Goal: Task Accomplishment & Management: Use online tool/utility

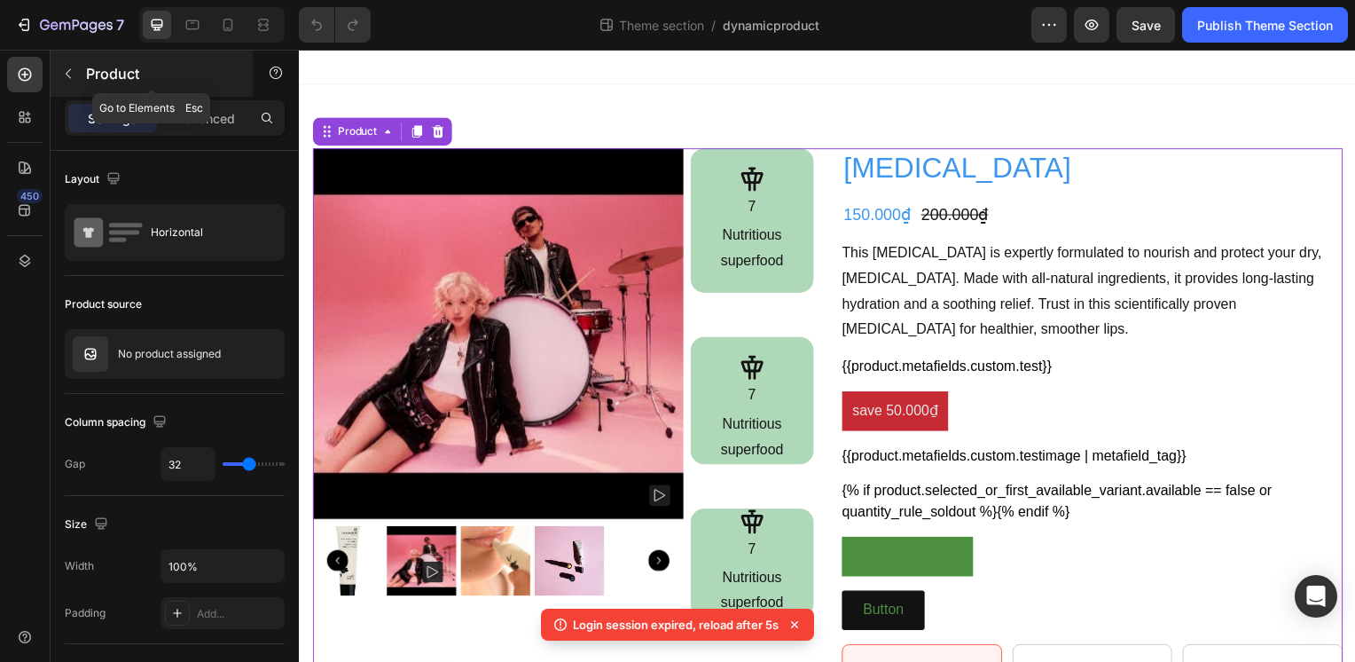
click at [121, 82] on p "Product" at bounding box center [161, 73] width 151 height 21
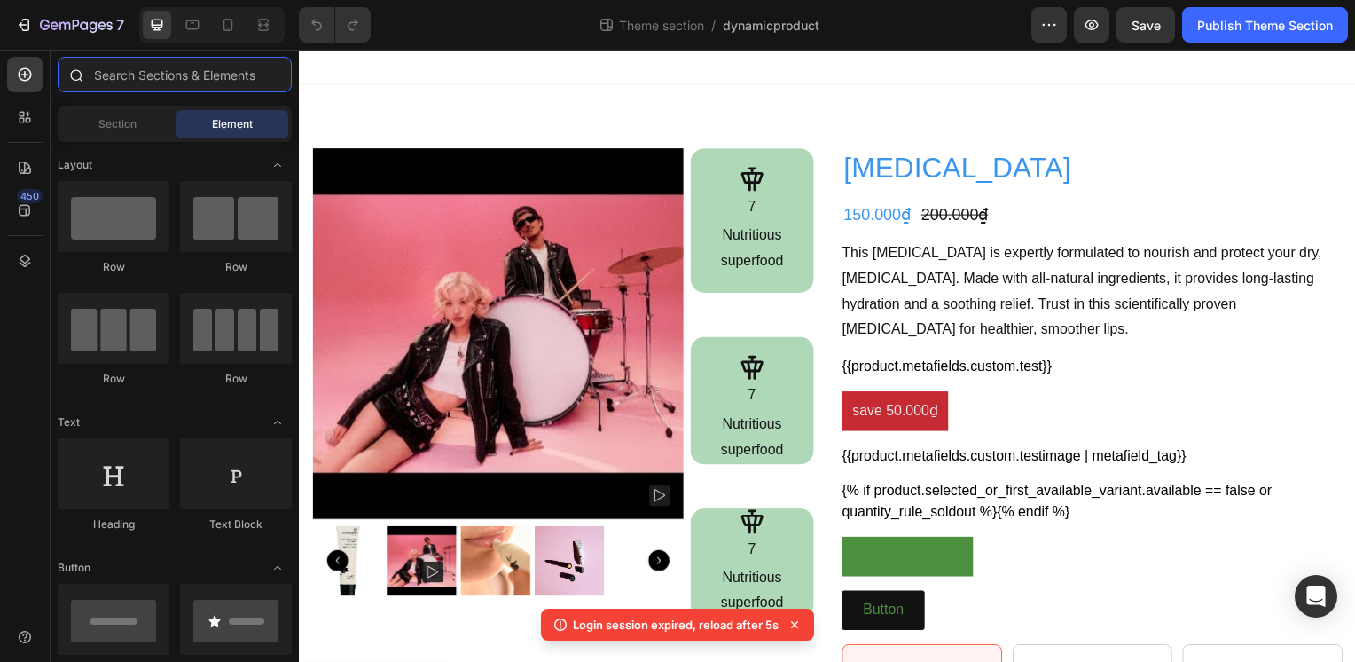
click at [126, 76] on input "text" at bounding box center [175, 74] width 234 height 35
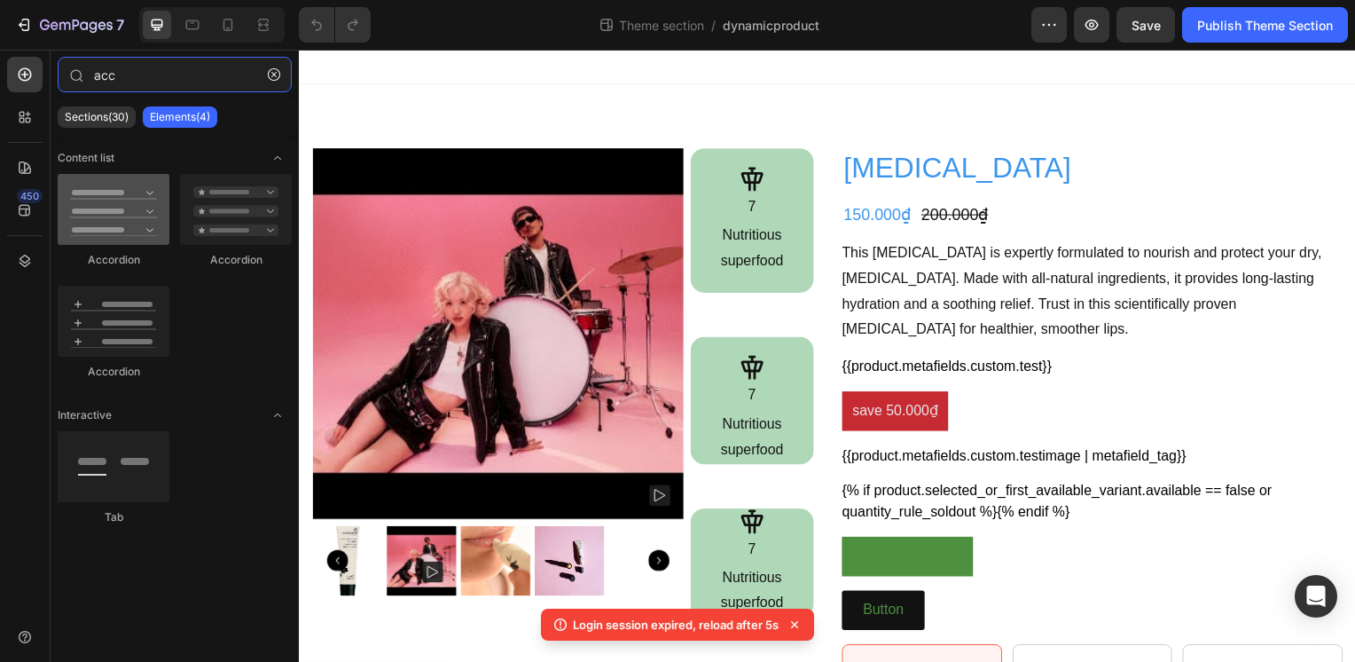
type input "acc"
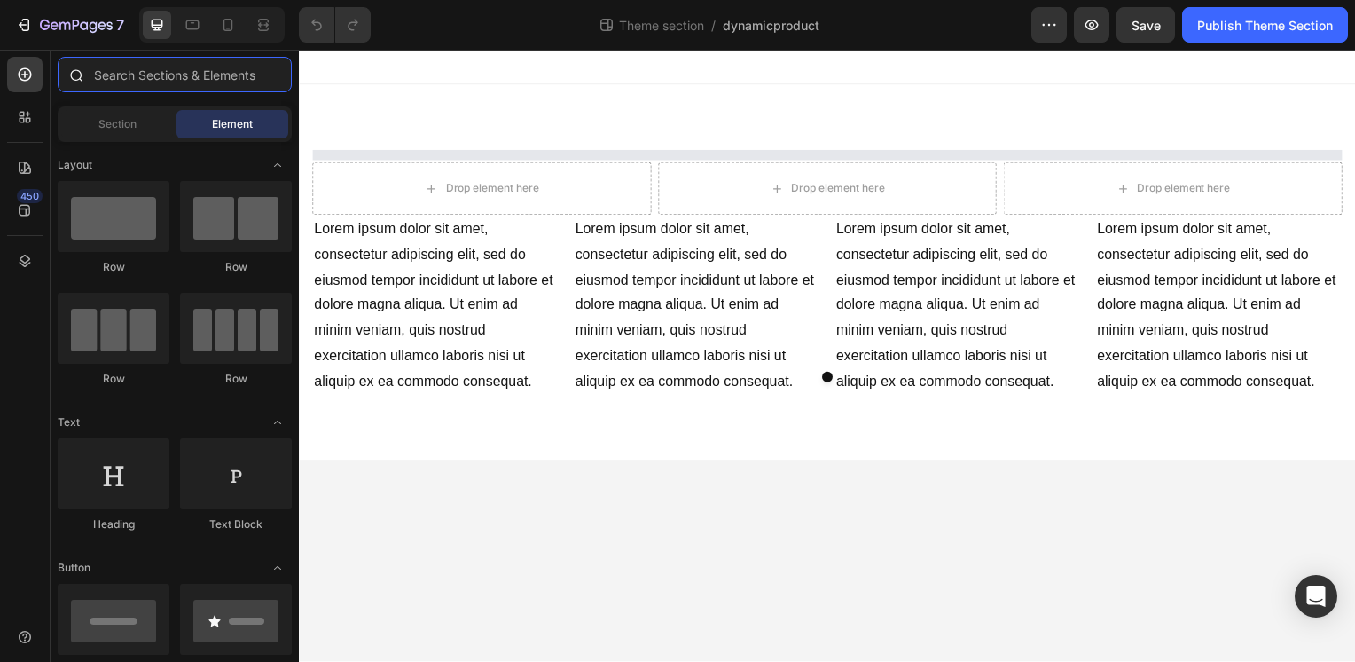
click at [126, 72] on input "text" at bounding box center [175, 74] width 234 height 35
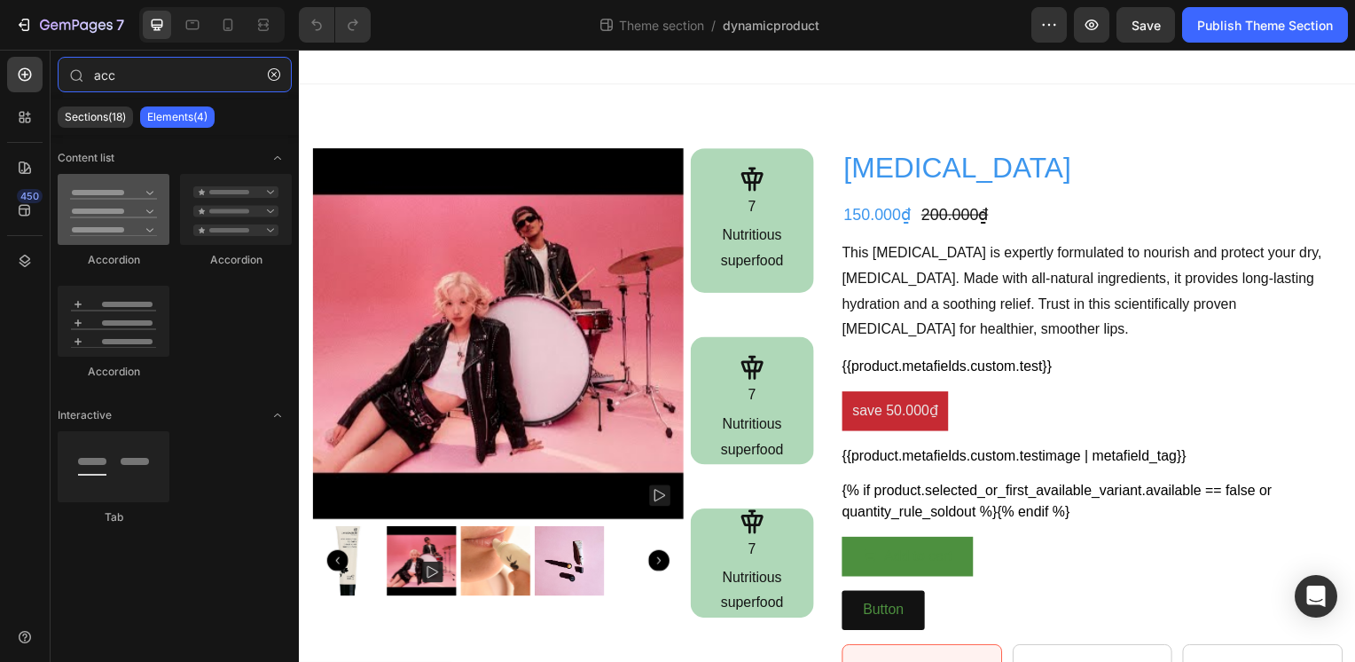
type input "acc"
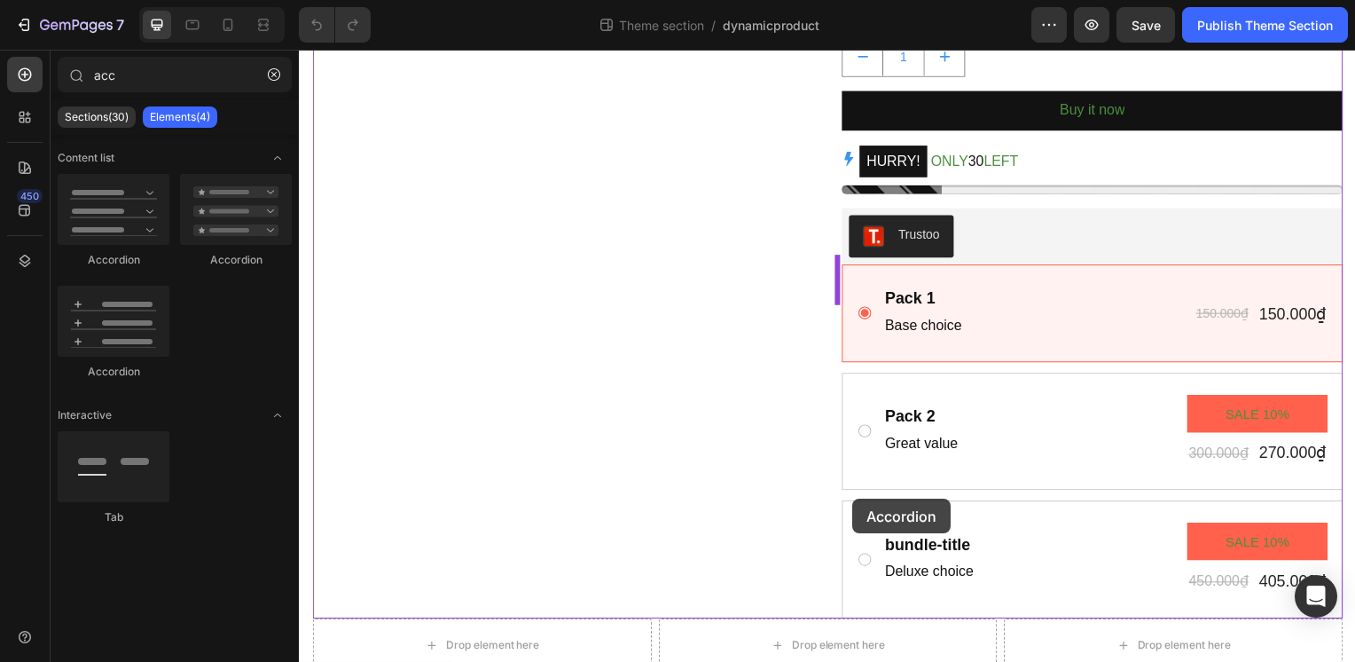
scroll to position [1241, 0]
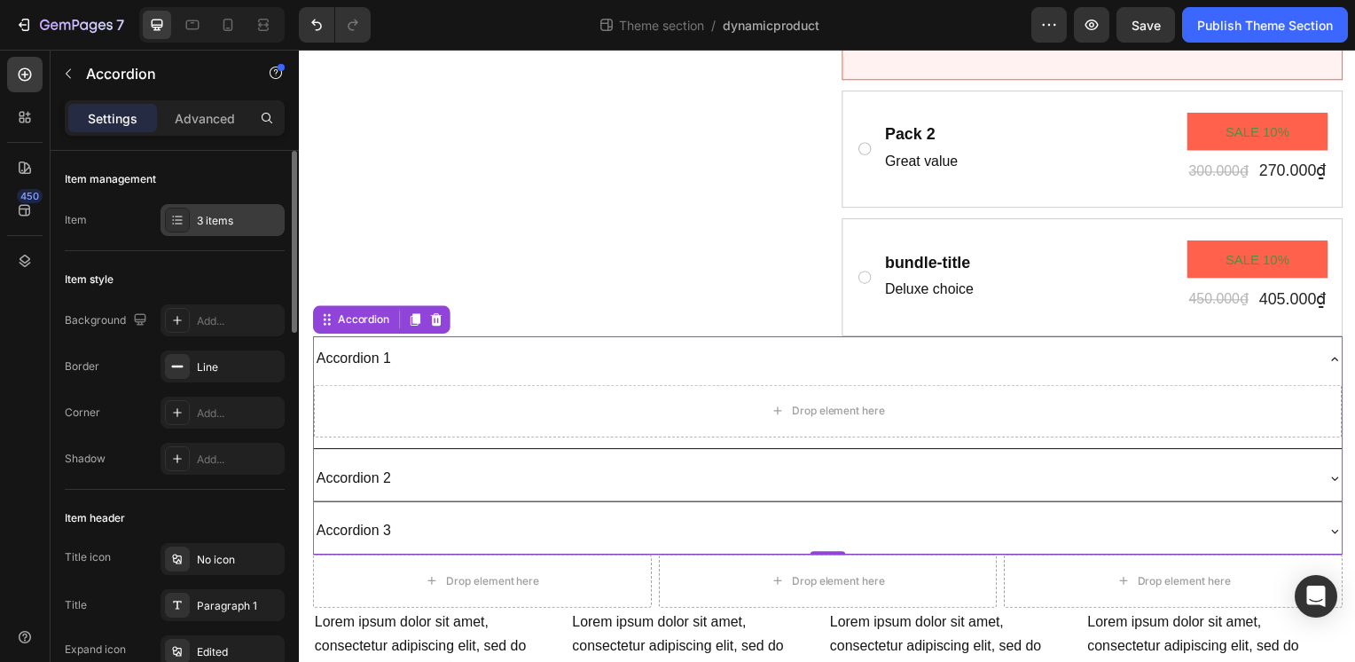
click at [223, 223] on div "3 items" at bounding box center [238, 221] width 83 height 16
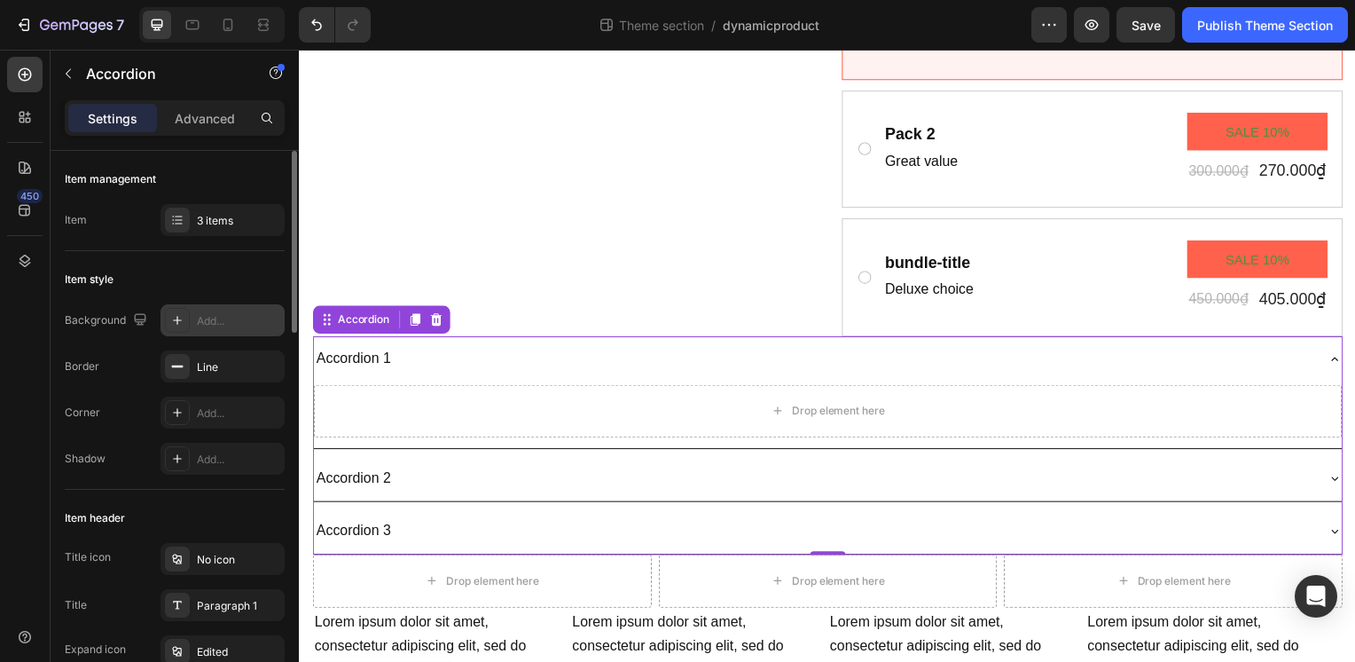
click at [201, 323] on div "Add..." at bounding box center [238, 321] width 83 height 16
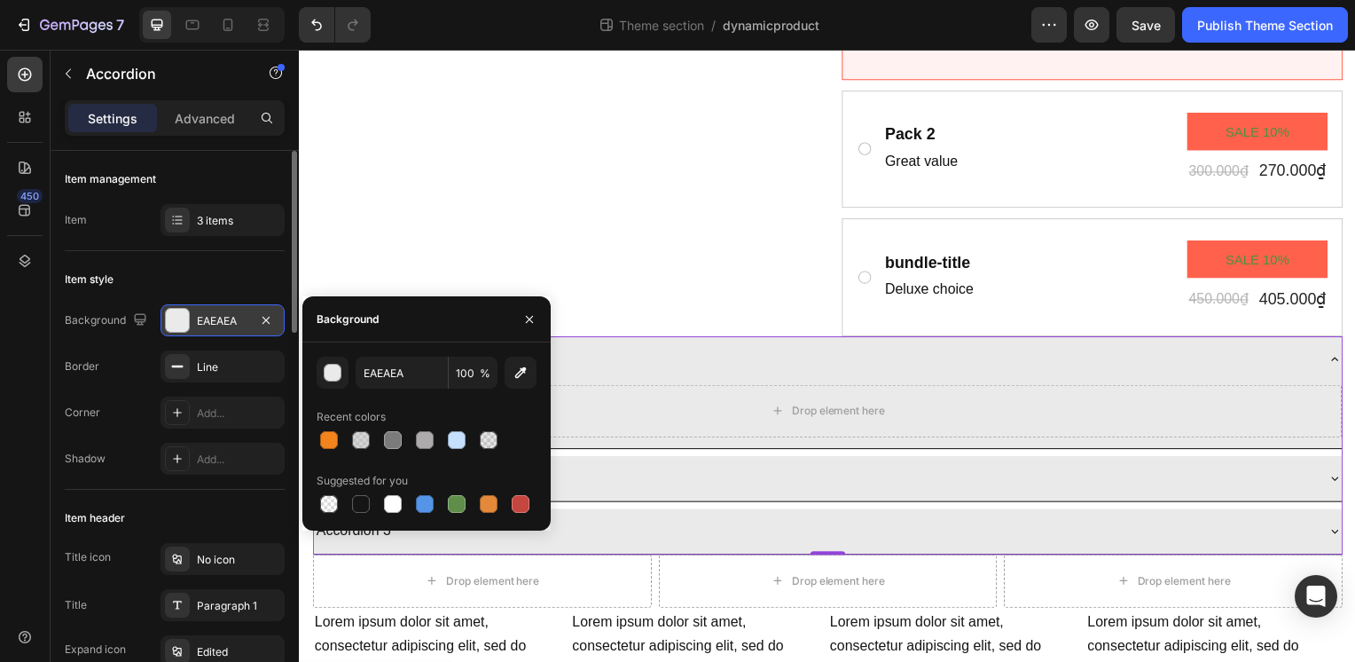
click at [201, 323] on div "EAEAEA" at bounding box center [222, 321] width 51 height 16
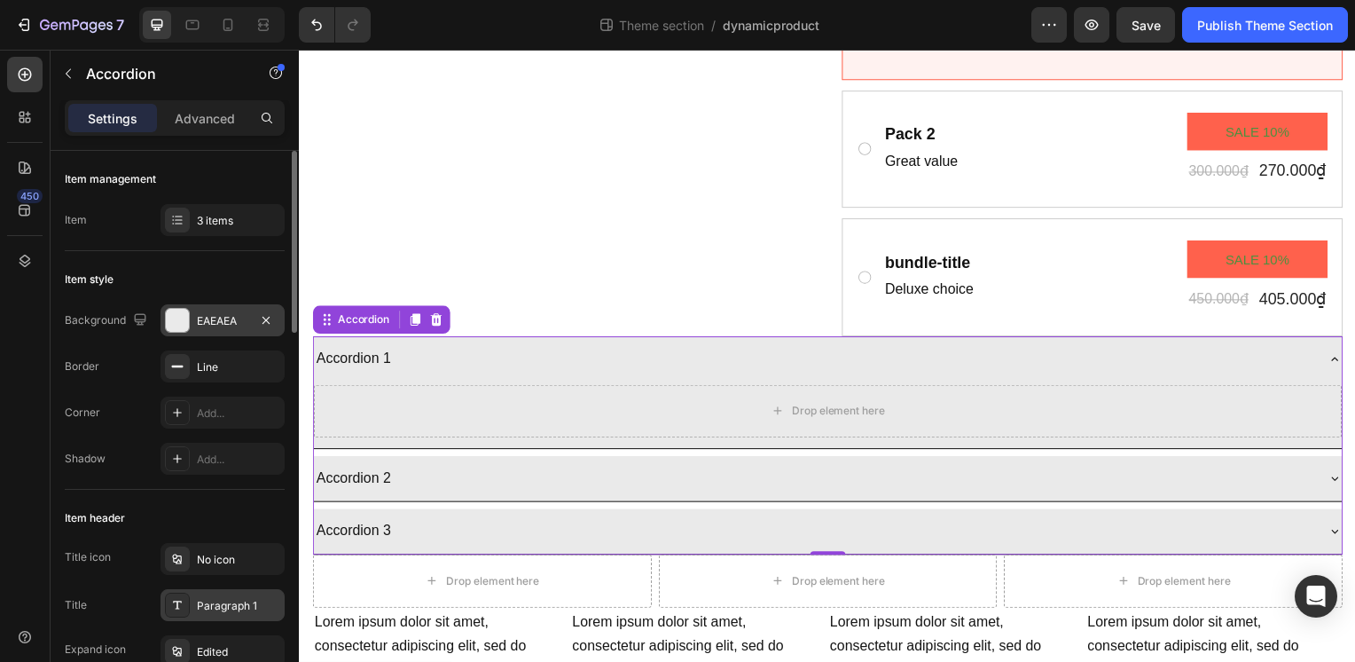
scroll to position [177, 0]
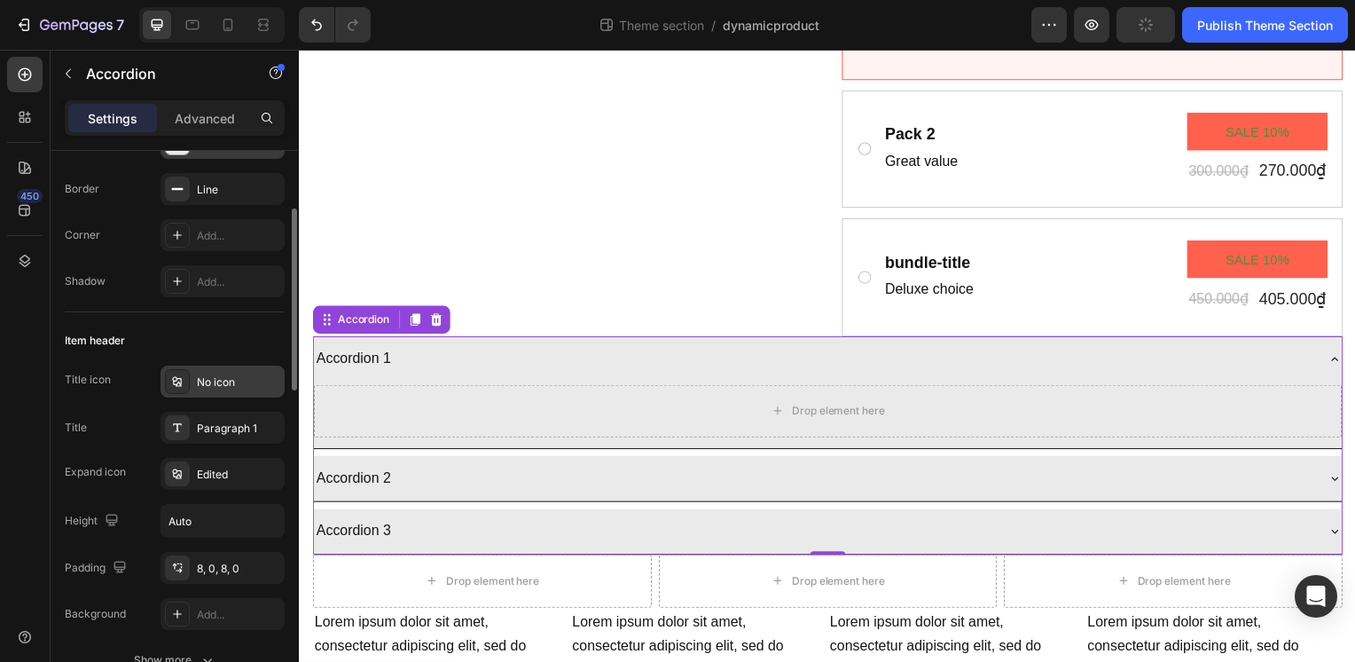
click at [225, 386] on div "No icon" at bounding box center [238, 382] width 83 height 16
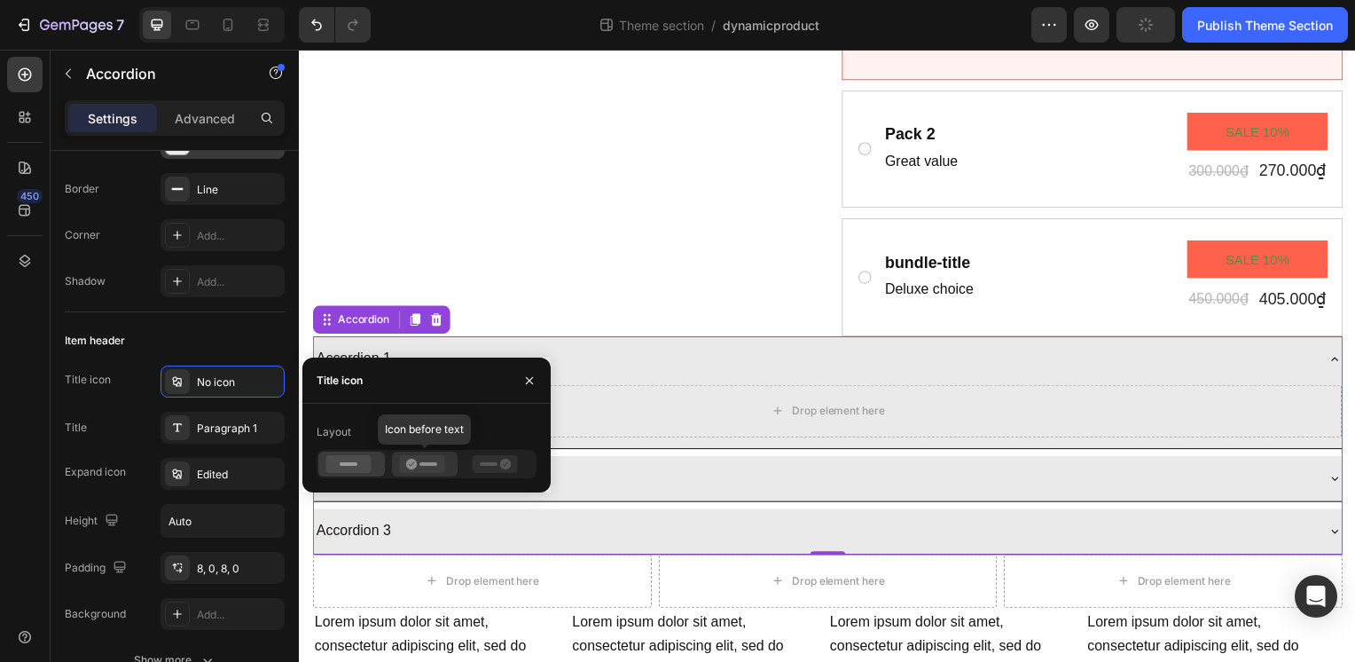
click at [412, 459] on icon at bounding box center [411, 463] width 11 height 11
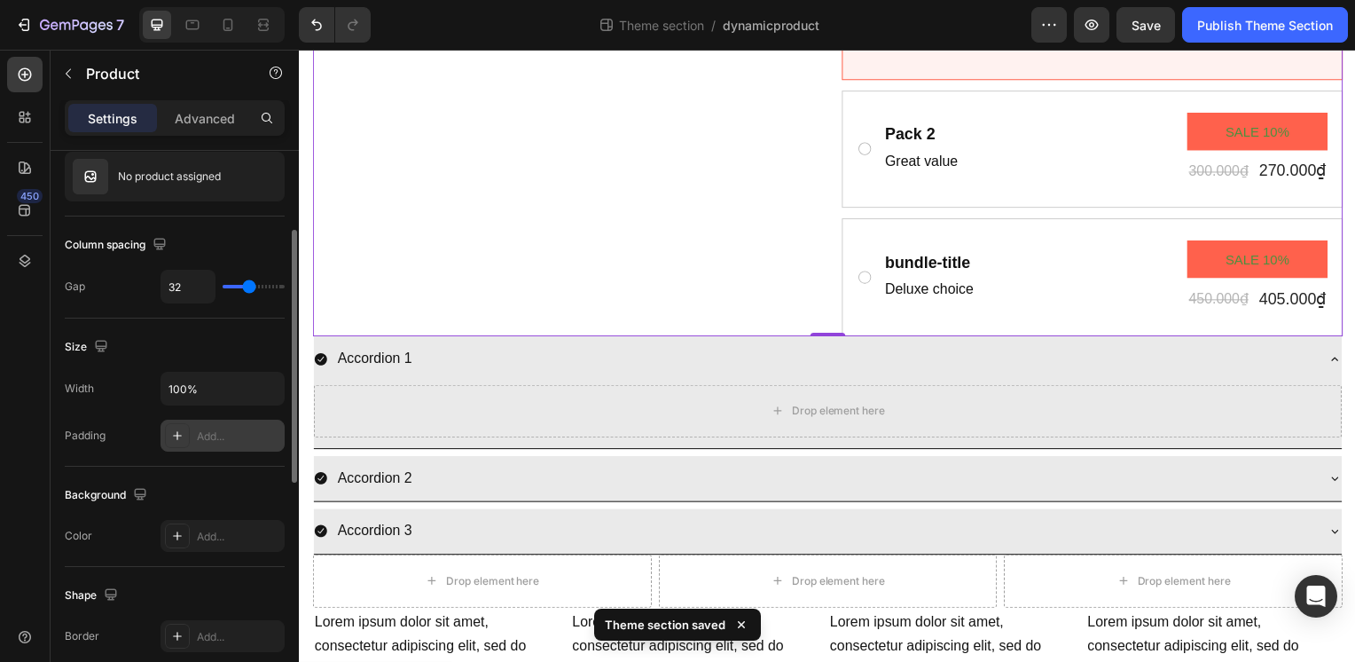
scroll to position [0, 0]
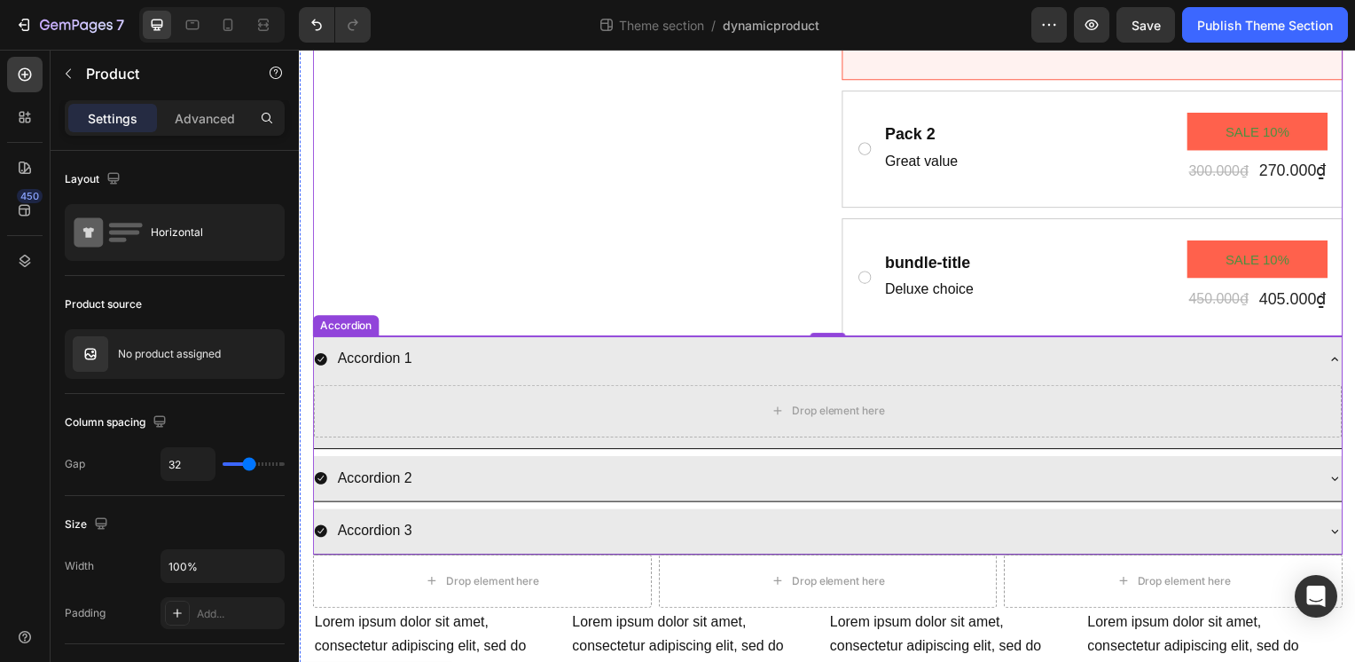
click at [411, 384] on div "Accordion 1" at bounding box center [831, 361] width 1036 height 45
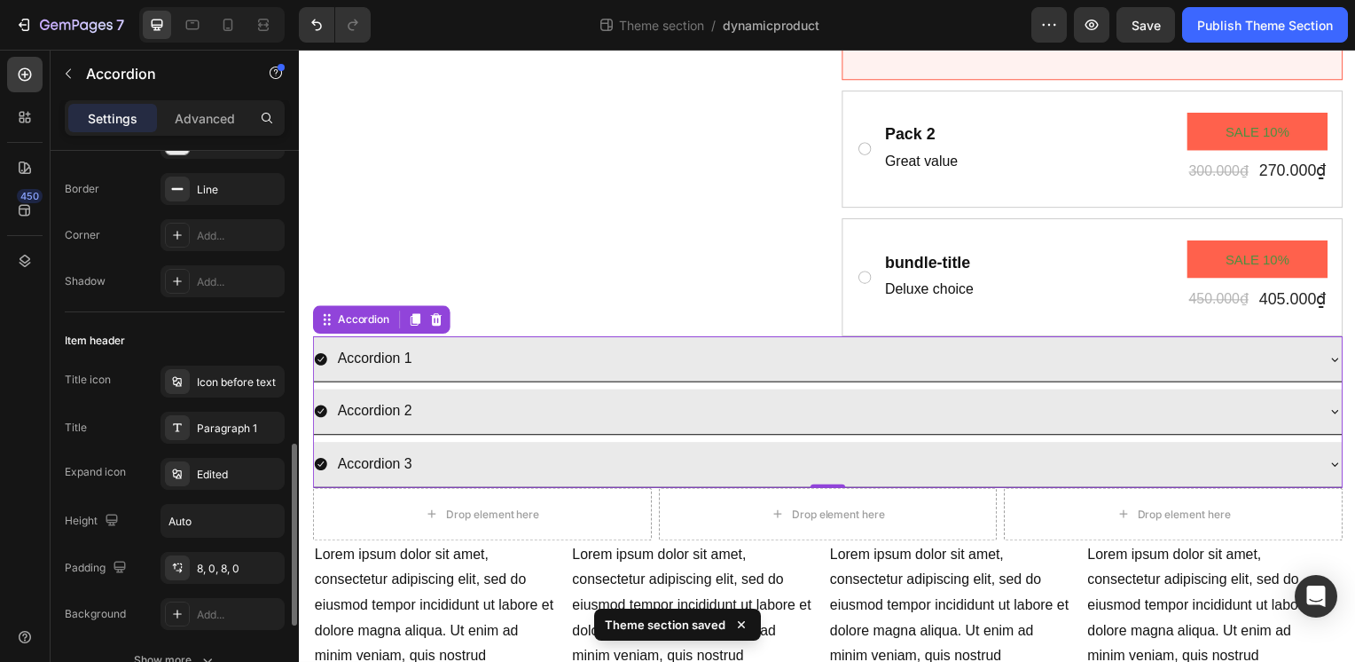
scroll to position [355, 0]
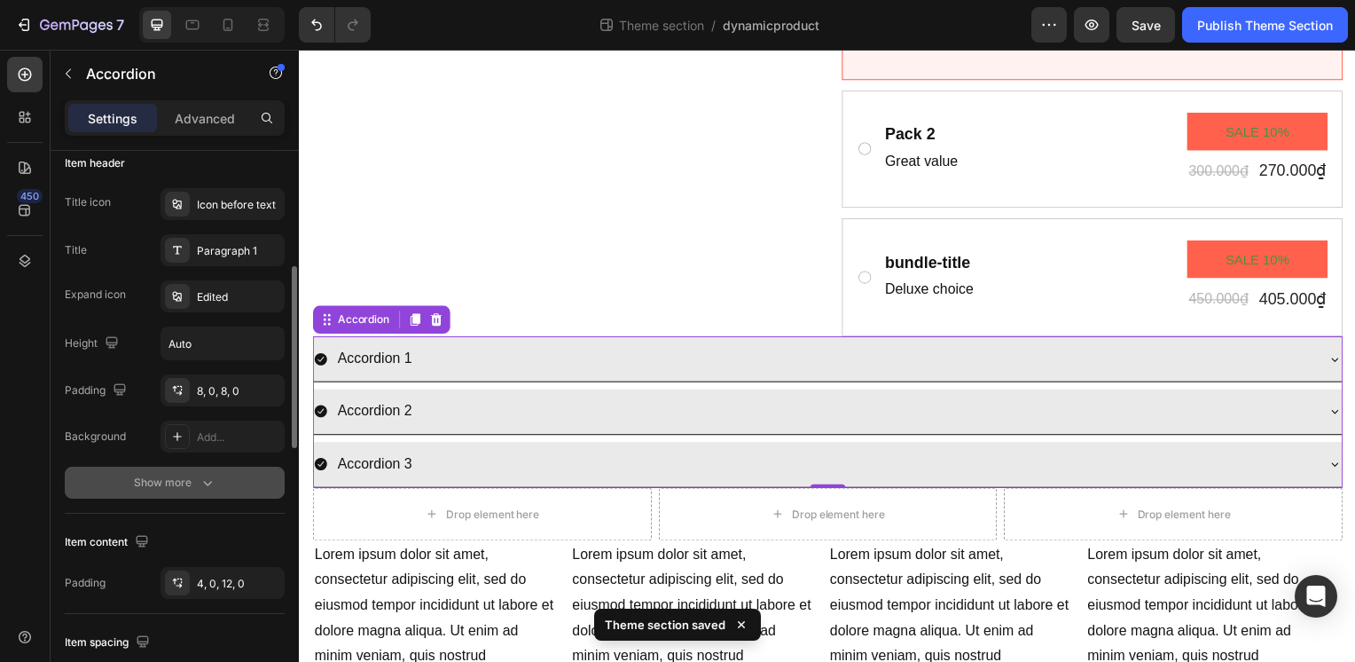
click at [222, 491] on button "Show more" at bounding box center [175, 482] width 220 height 32
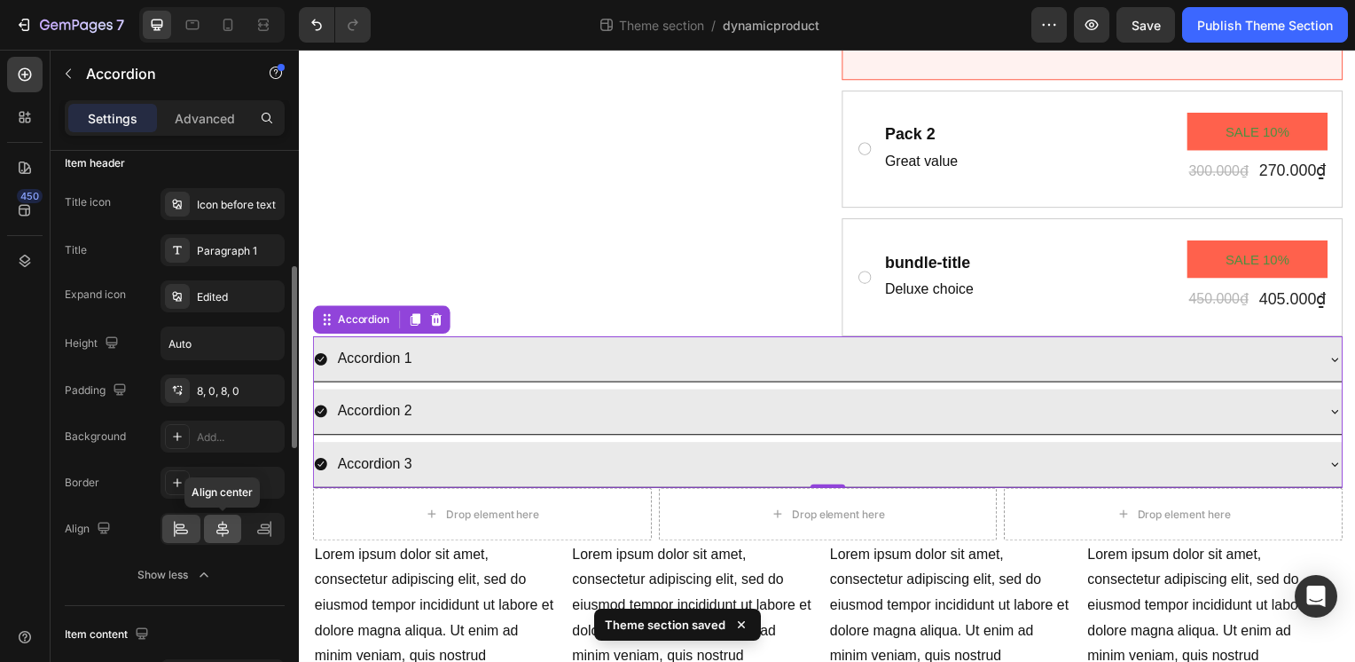
click at [230, 523] on icon at bounding box center [223, 529] width 18 height 18
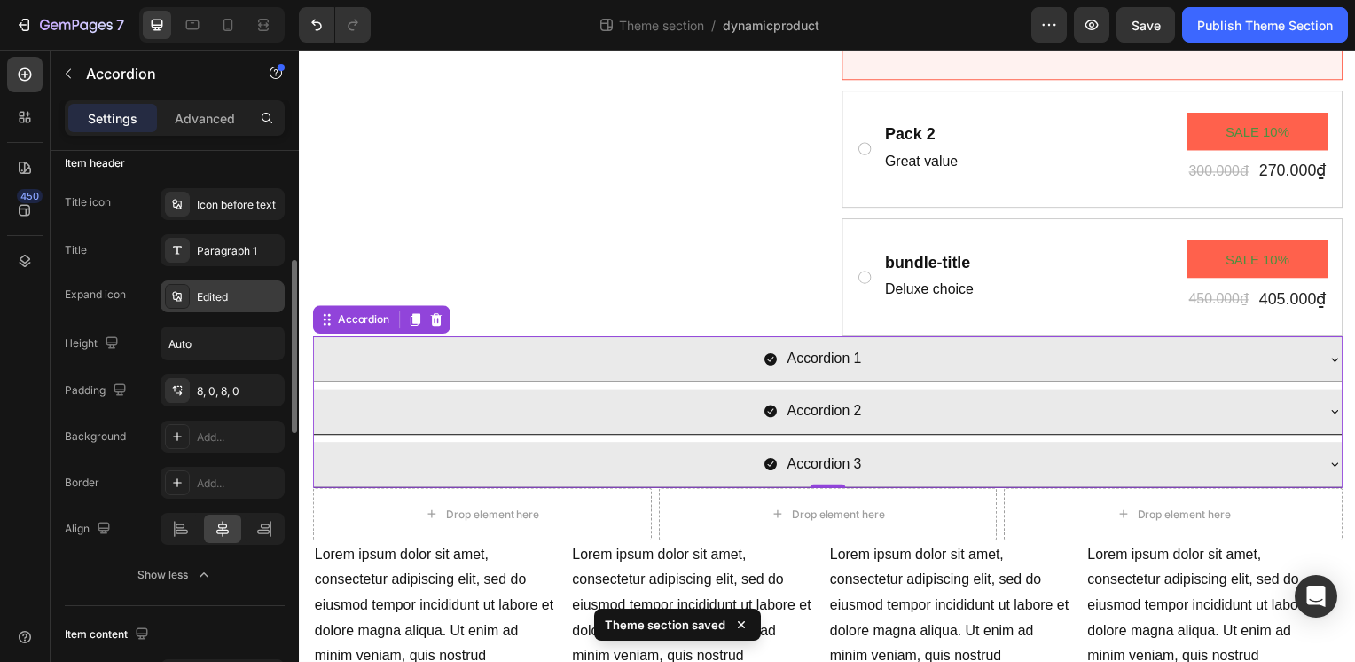
click at [214, 300] on div "Edited" at bounding box center [238, 297] width 83 height 16
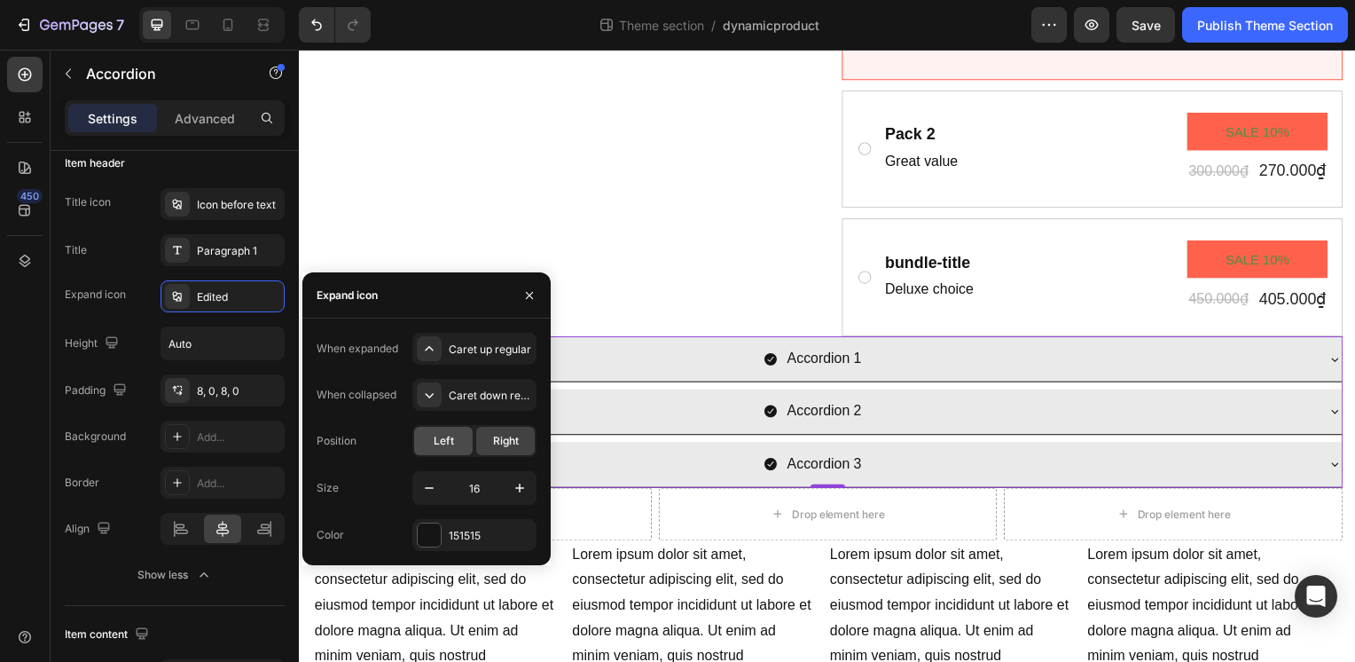
click at [454, 447] on div "Left" at bounding box center [443, 441] width 59 height 28
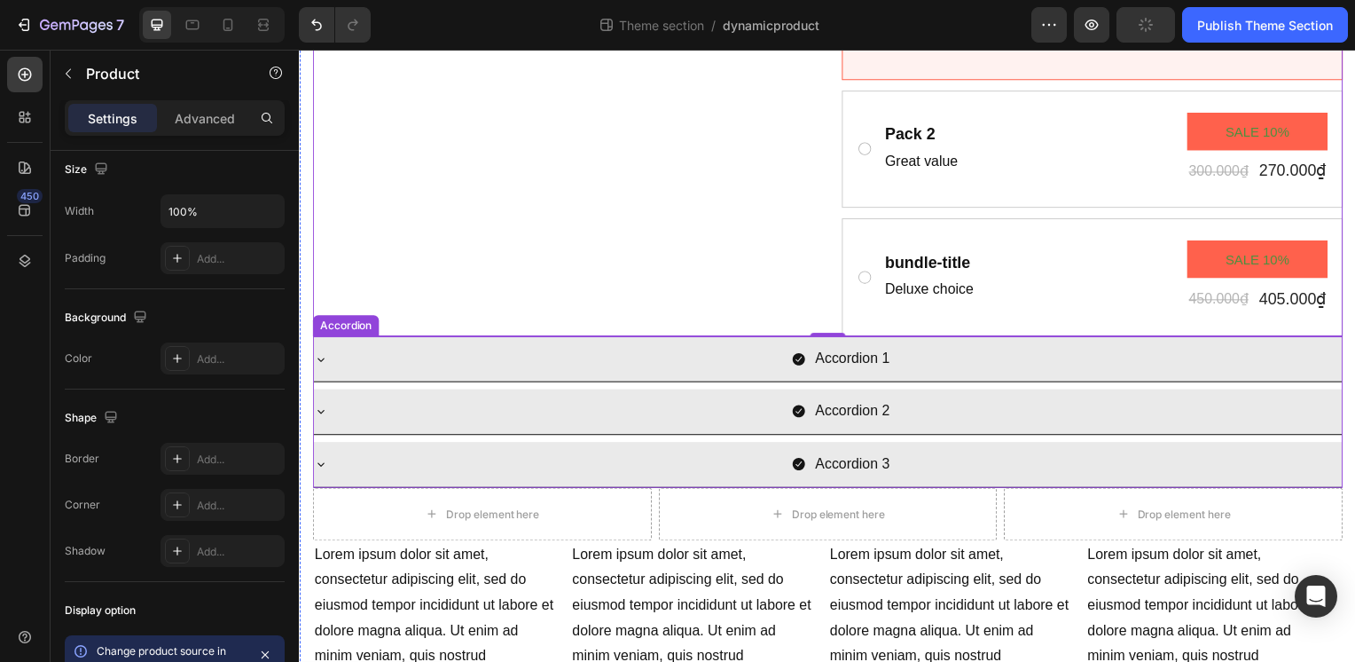
click at [521, 384] on div "Accordion 1" at bounding box center [831, 361] width 1036 height 45
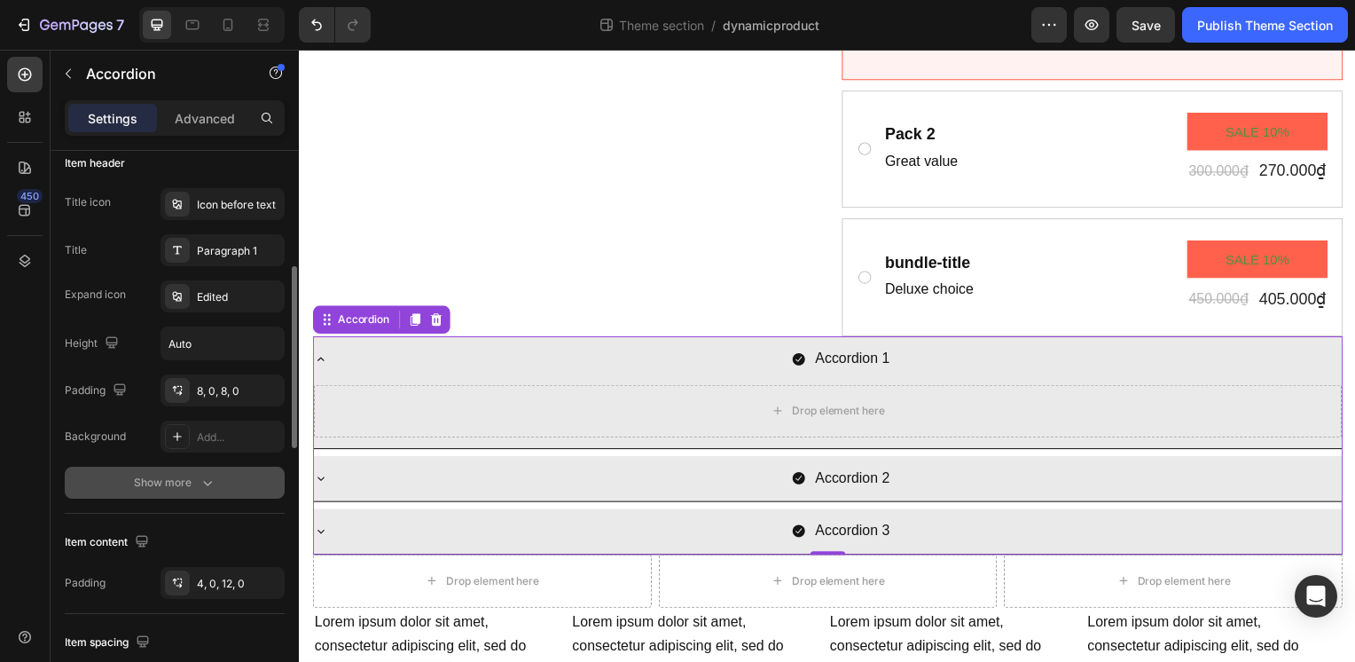
click at [192, 475] on div "Show more" at bounding box center [175, 483] width 82 height 18
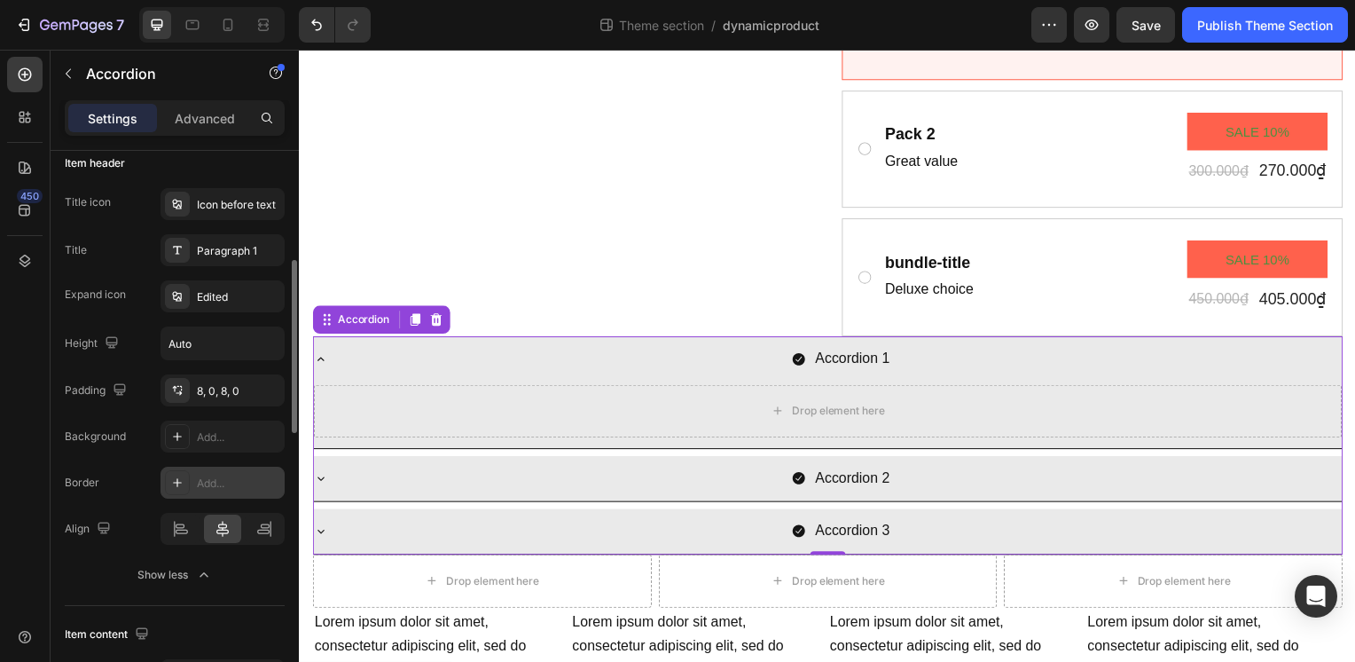
scroll to position [177, 0]
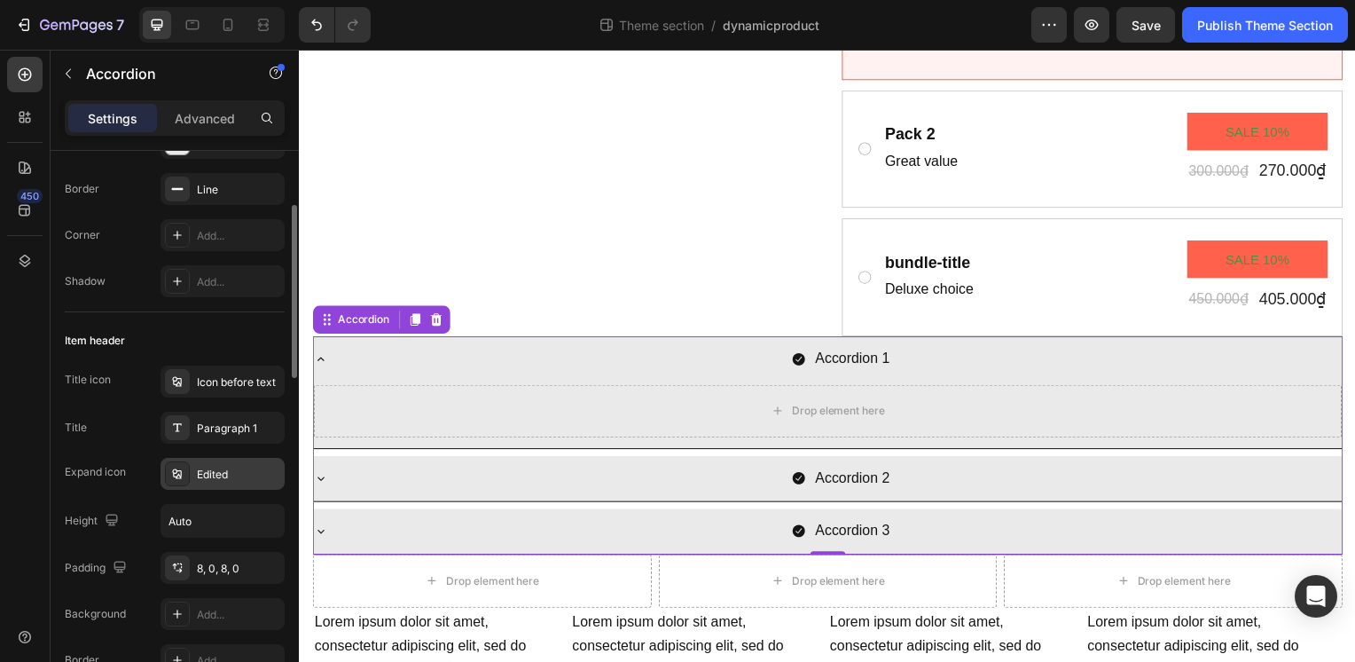
click at [206, 468] on div "Edited" at bounding box center [238, 474] width 83 height 16
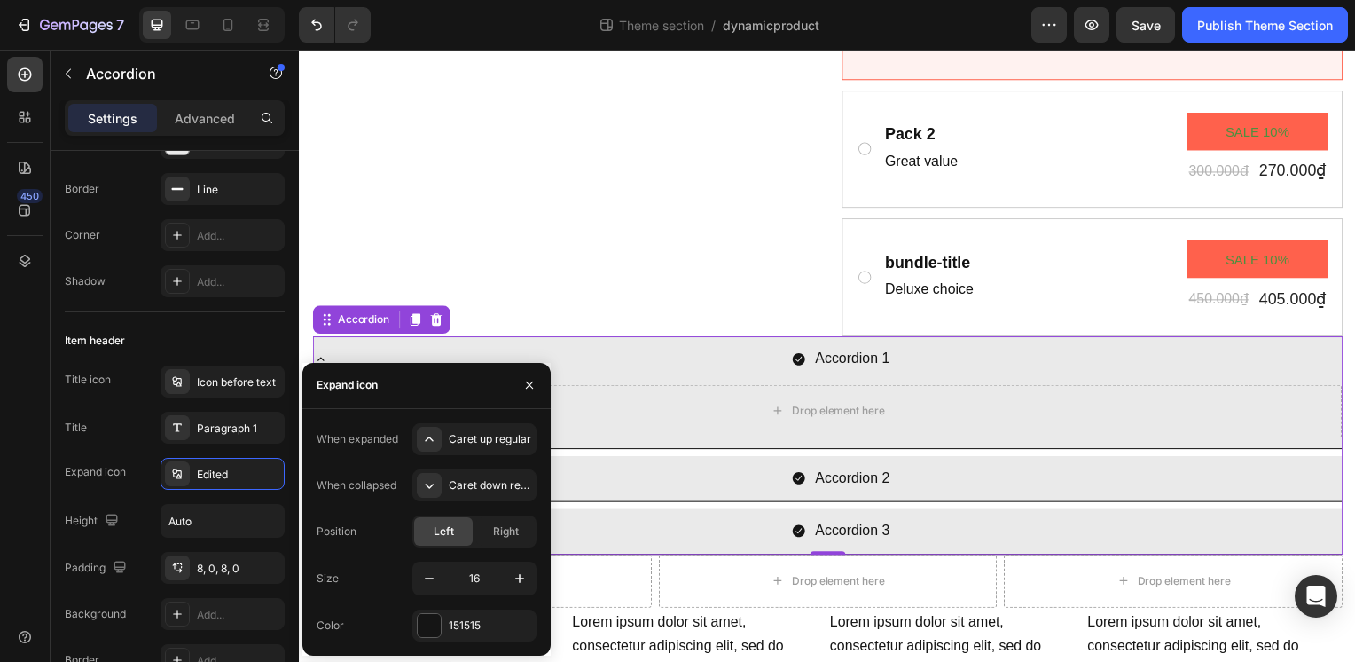
click at [647, 377] on div "Accordion 1" at bounding box center [844, 361] width 1007 height 31
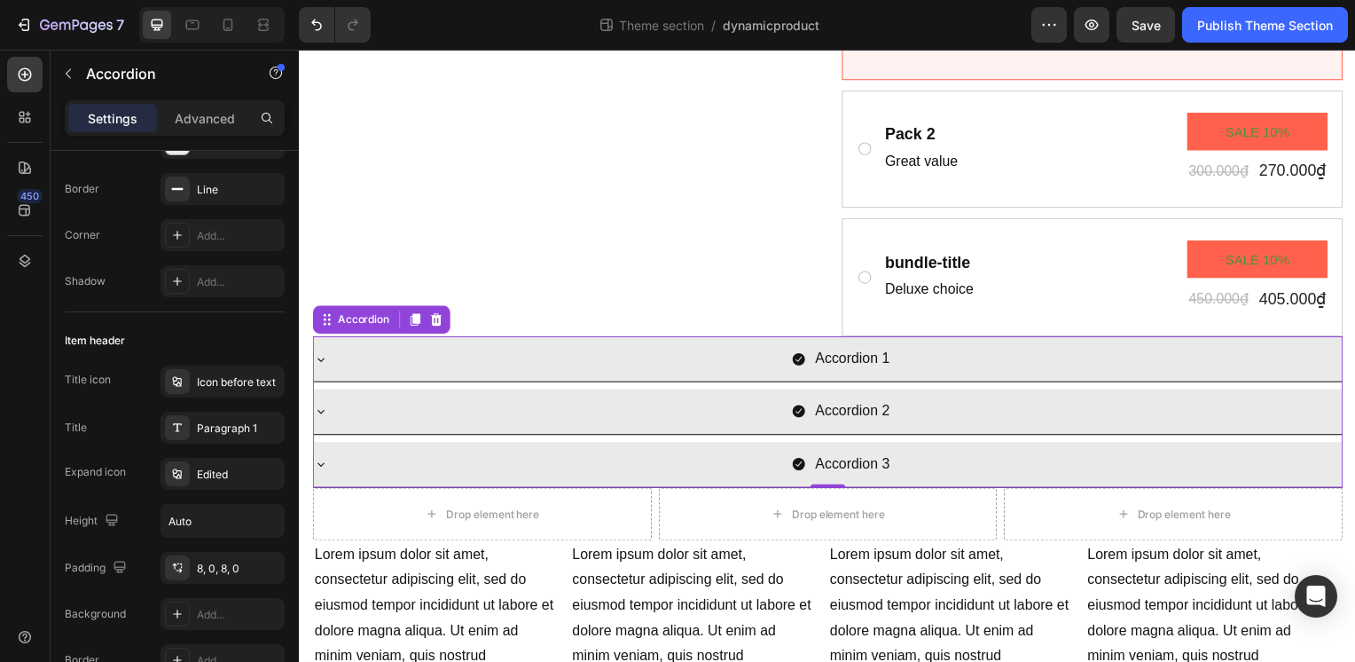
click at [647, 377] on div "Accordion 1" at bounding box center [844, 361] width 1007 height 31
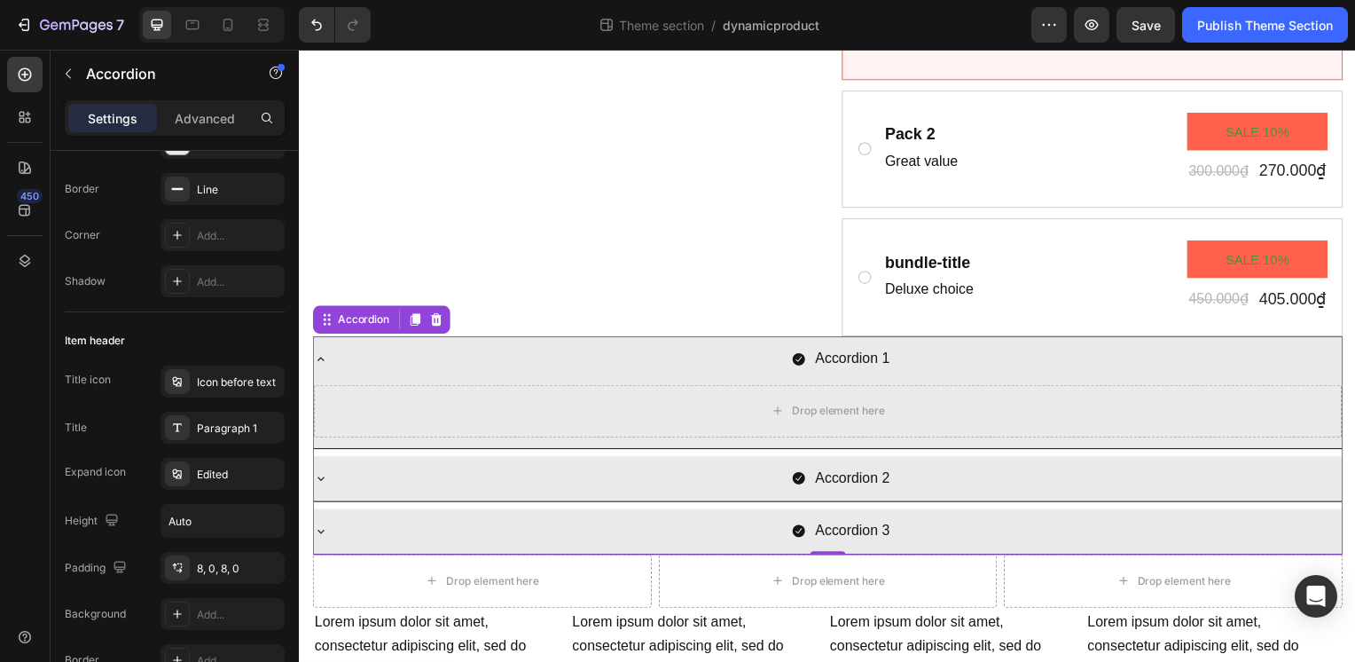
click at [797, 368] on icon at bounding box center [801, 362] width 12 height 12
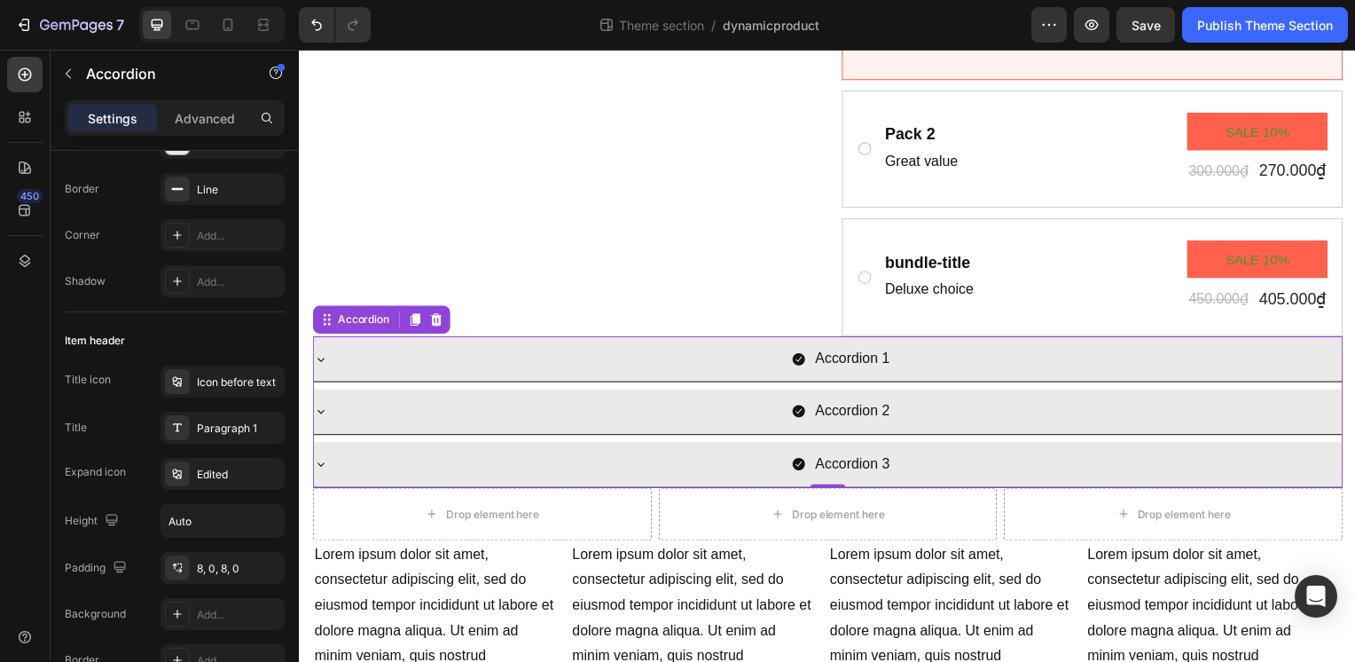
click at [797, 368] on icon at bounding box center [801, 362] width 12 height 12
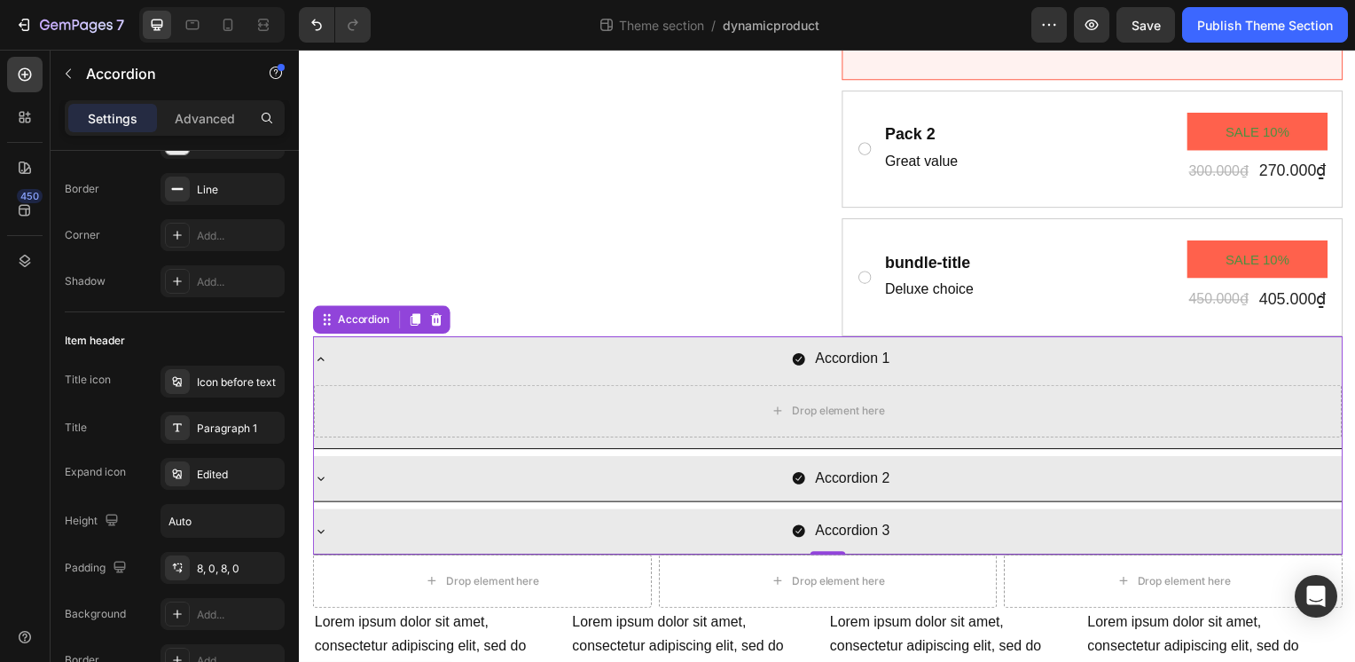
click at [797, 368] on icon at bounding box center [801, 362] width 12 height 12
